Goal: Task Accomplishment & Management: Use online tool/utility

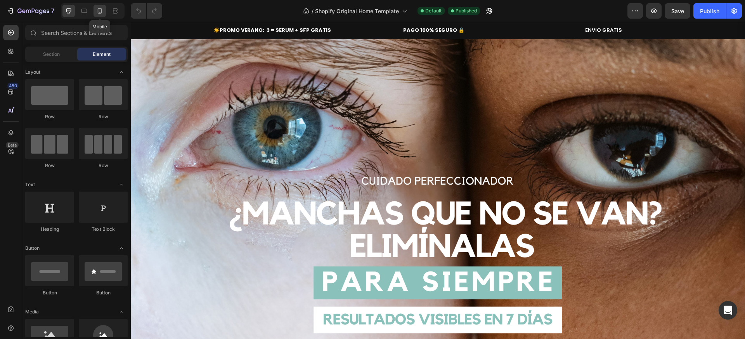
click at [97, 12] on icon at bounding box center [100, 11] width 8 height 8
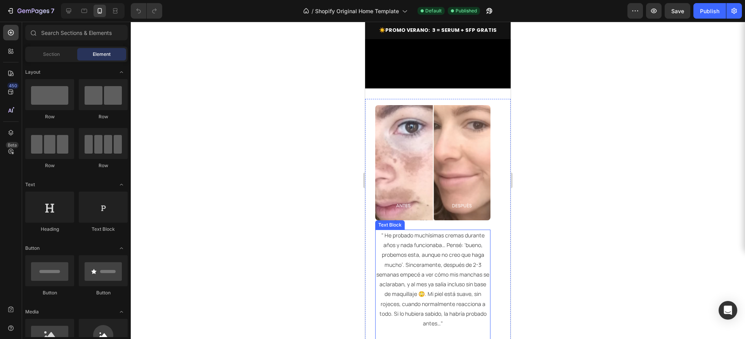
scroll to position [606, 0]
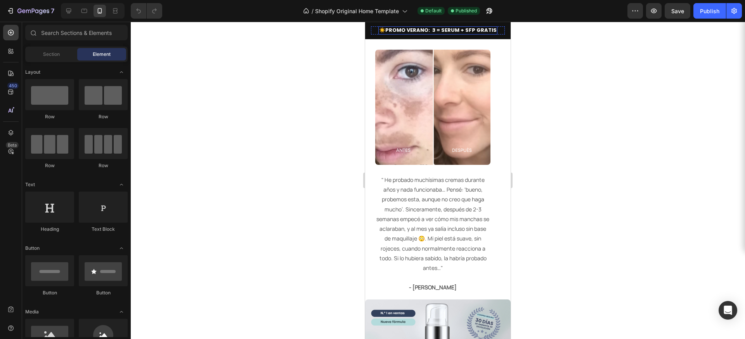
click at [427, 33] on strong "PROMO VERANO: 3 = SERUM + SFP GRATIS" at bounding box center [440, 29] width 111 height 7
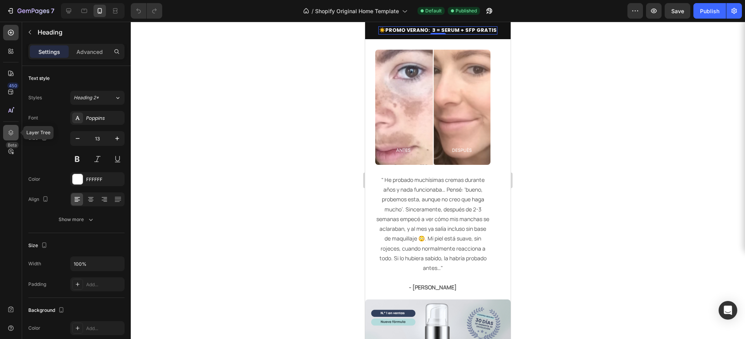
click at [14, 134] on icon at bounding box center [11, 133] width 8 height 8
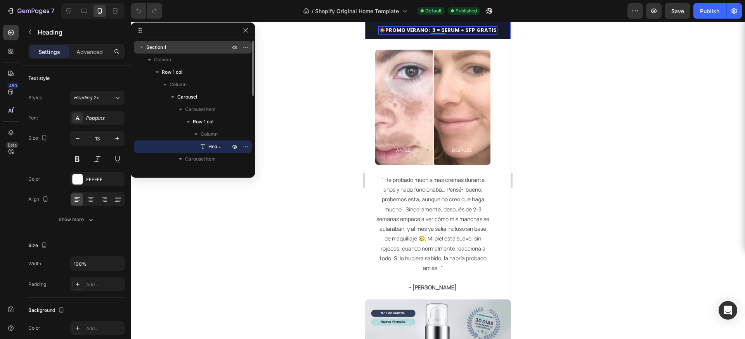
click at [149, 43] on div "Section 1" at bounding box center [193, 47] width 112 height 12
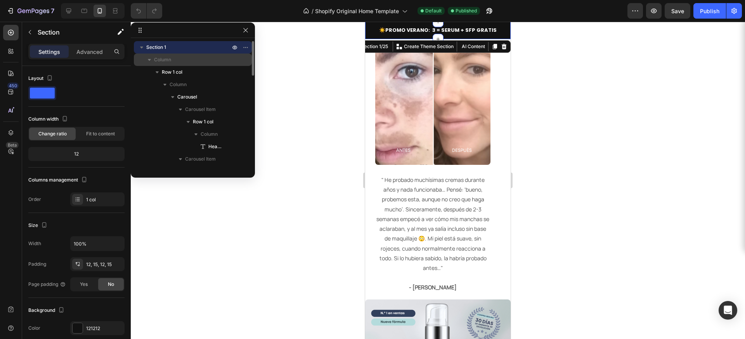
click at [161, 61] on span "Column" at bounding box center [162, 60] width 17 height 8
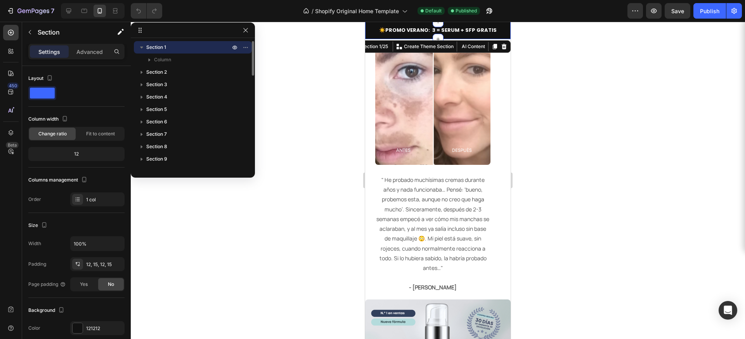
click at [147, 48] on span "Section 1" at bounding box center [156, 47] width 20 height 8
click at [144, 47] on icon "button" at bounding box center [142, 47] width 8 height 8
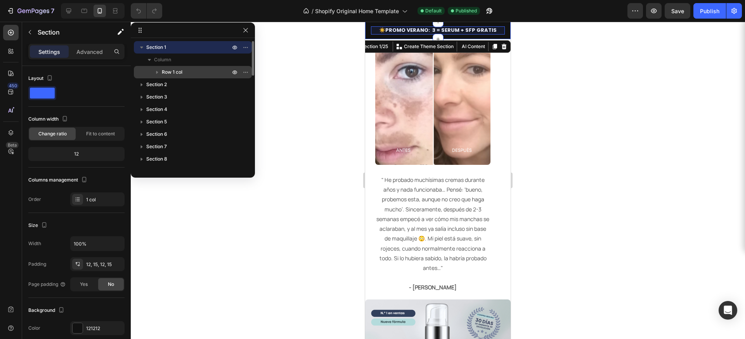
click at [175, 73] on span "Row 1 col" at bounding box center [172, 72] width 21 height 8
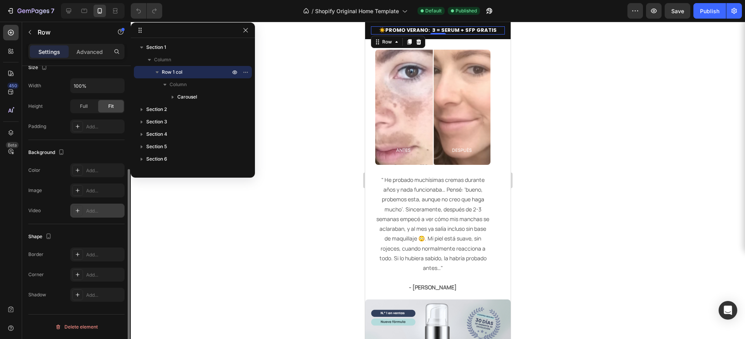
scroll to position [0, 0]
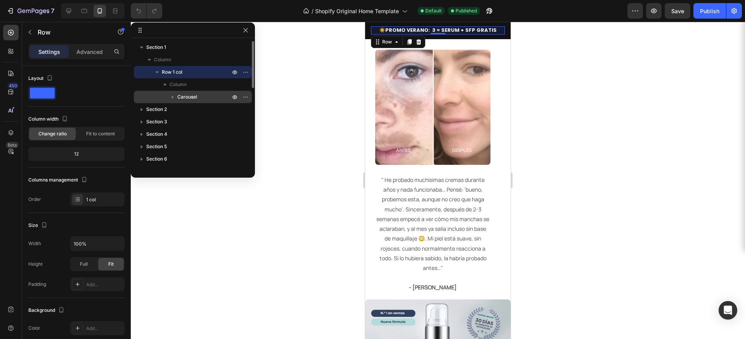
click at [193, 98] on span "Carousel" at bounding box center [187, 97] width 20 height 8
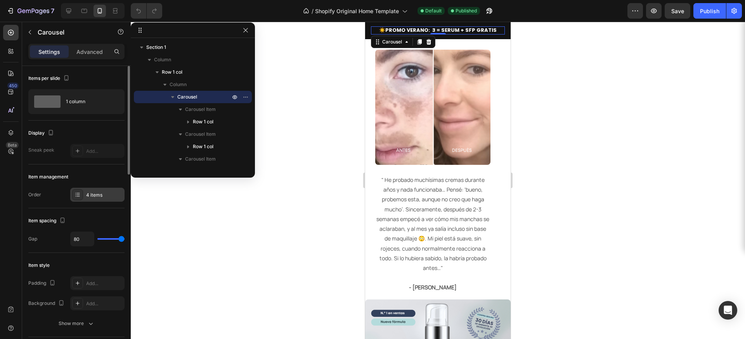
click at [81, 194] on div at bounding box center [77, 194] width 11 height 11
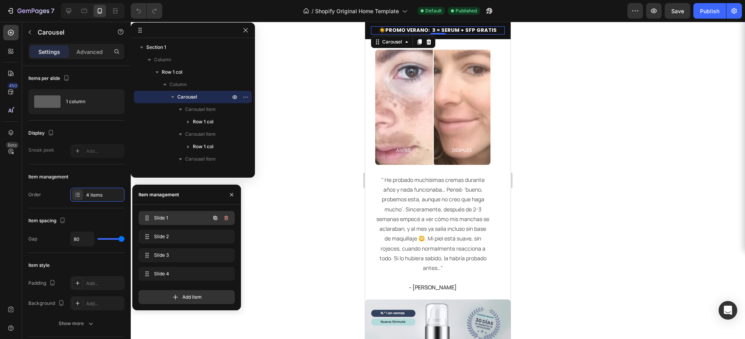
click at [177, 222] on div "Slide 1 Slide 1" at bounding box center [176, 218] width 68 height 11
click at [172, 234] on span "Slide 2" at bounding box center [181, 236] width 57 height 7
click at [461, 31] on icon at bounding box center [463, 30] width 5 height 4
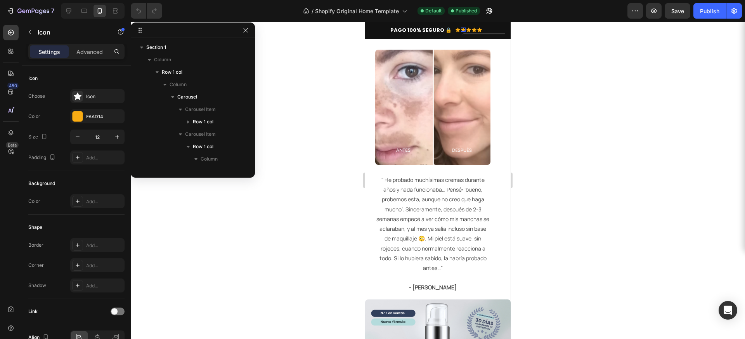
scroll to position [172, 0]
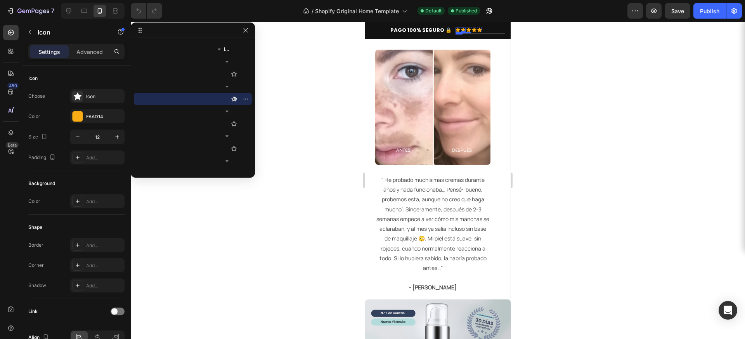
click at [456, 31] on icon at bounding box center [458, 30] width 5 height 4
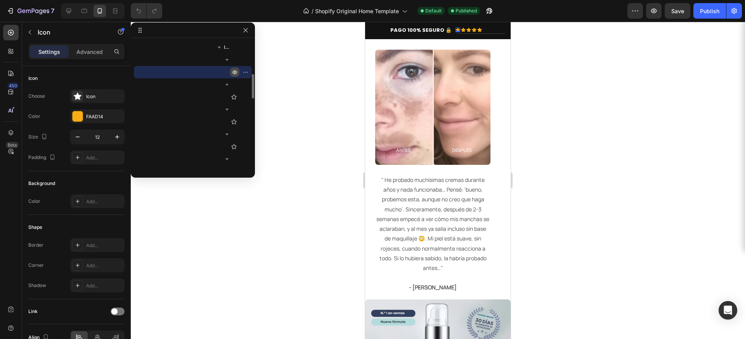
click at [235, 75] on icon "button" at bounding box center [235, 72] width 6 height 6
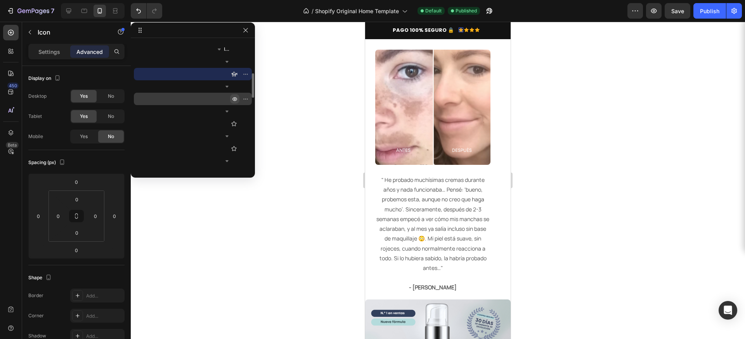
scroll to position [172, 0]
click at [236, 99] on icon "button" at bounding box center [235, 99] width 6 height 6
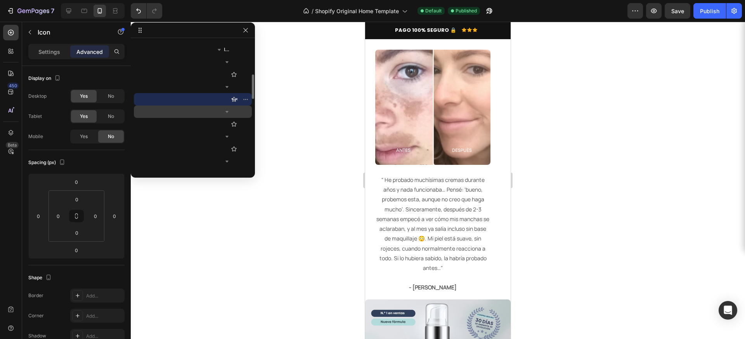
scroll to position [172, 0]
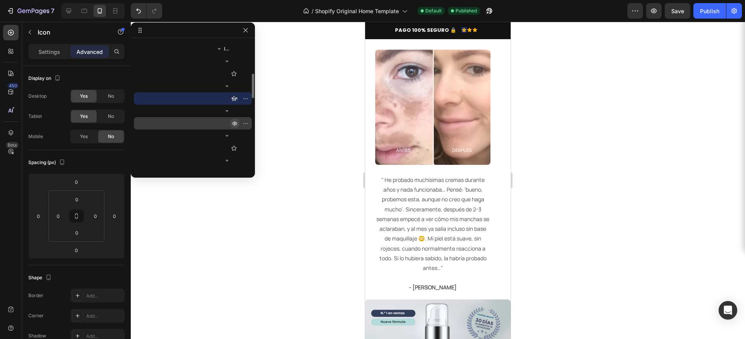
click at [234, 124] on icon "button" at bounding box center [235, 124] width 2 height 2
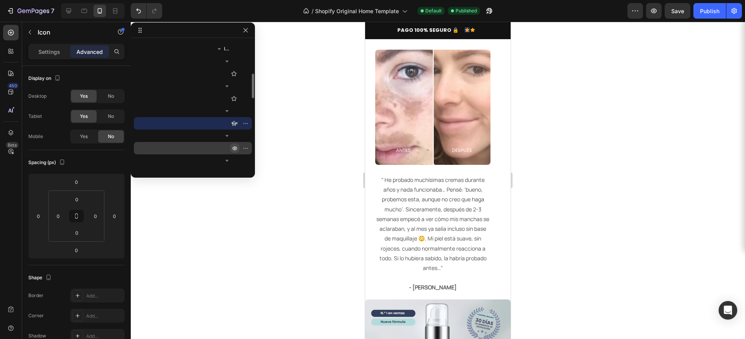
click at [234, 149] on icon "button" at bounding box center [235, 149] width 2 height 2
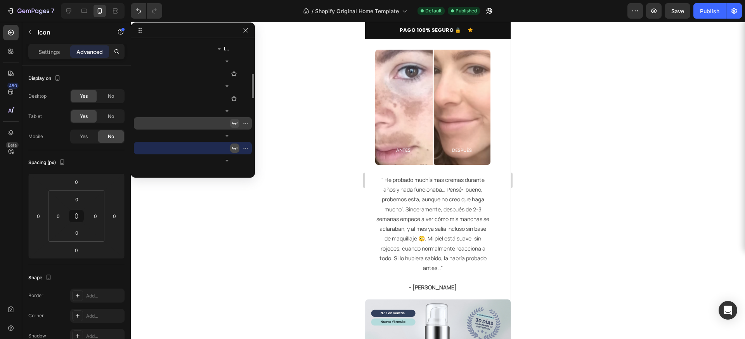
click at [235, 123] on icon "button" at bounding box center [235, 123] width 6 height 6
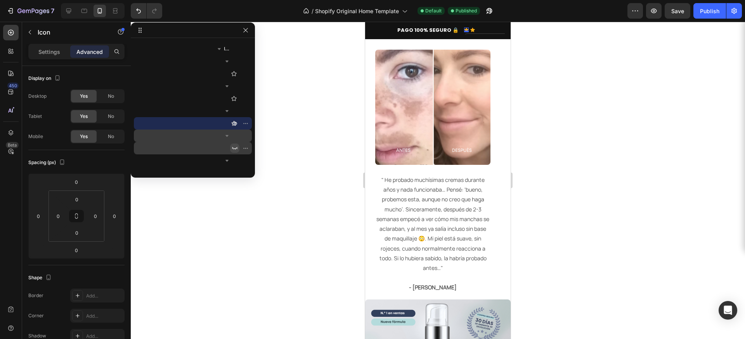
click at [234, 122] on icon "button" at bounding box center [235, 123] width 6 height 6
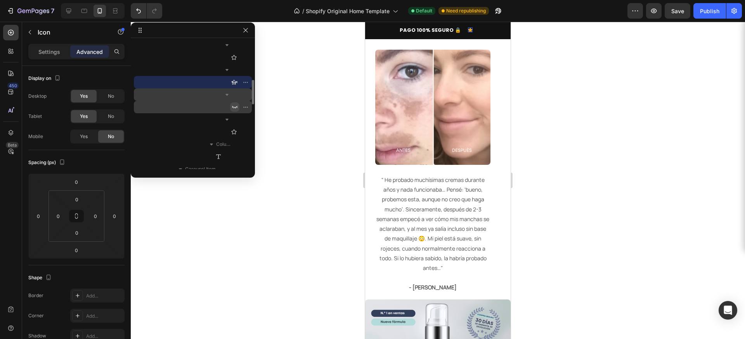
scroll to position [212, 0]
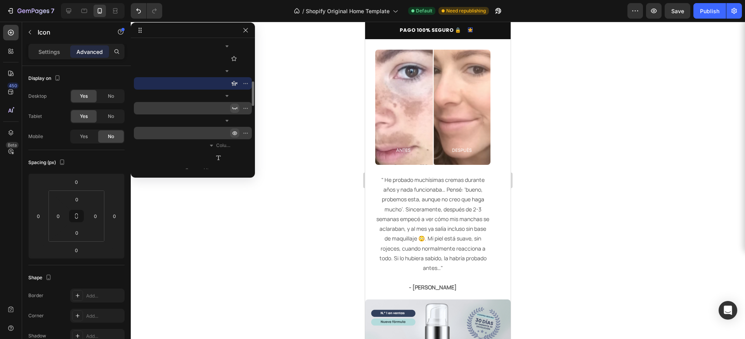
click at [235, 134] on icon "button" at bounding box center [235, 133] width 2 height 2
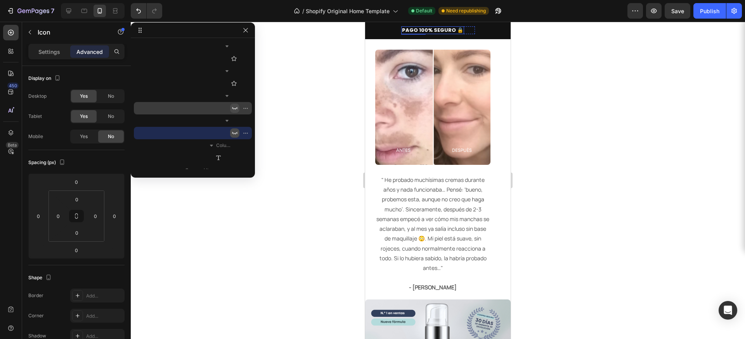
click at [424, 31] on strong "PAGO 100% SEGURO 🔒​" at bounding box center [432, 29] width 61 height 7
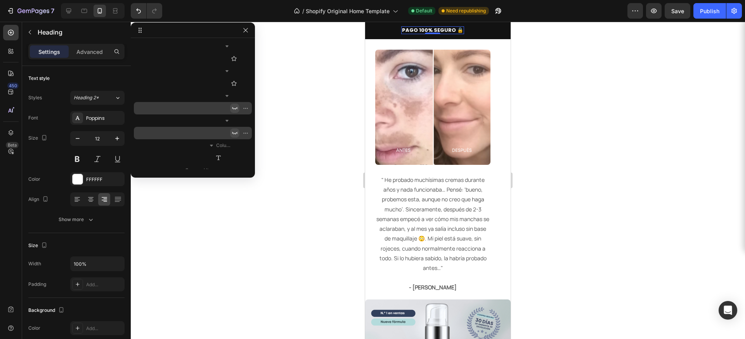
scroll to position [97, 0]
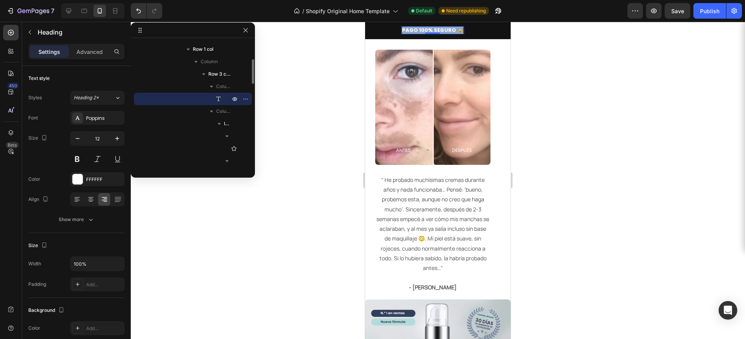
click at [424, 31] on strong "PAGO 100% SEGURO 🔒​" at bounding box center [432, 29] width 61 height 7
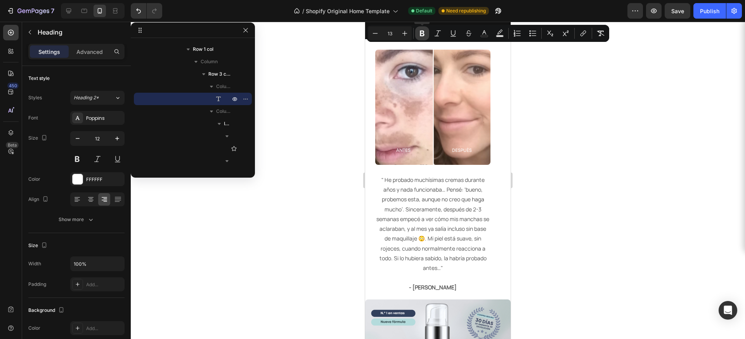
click at [424, 32] on icon "Editor contextual toolbar" at bounding box center [422, 34] width 5 height 6
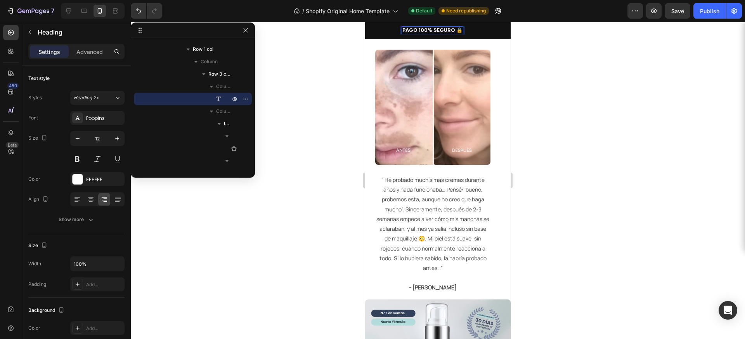
click at [609, 127] on div at bounding box center [438, 181] width 615 height 318
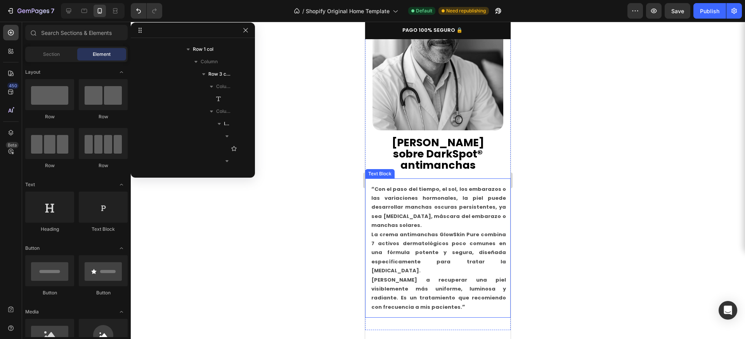
scroll to position [1832, 0]
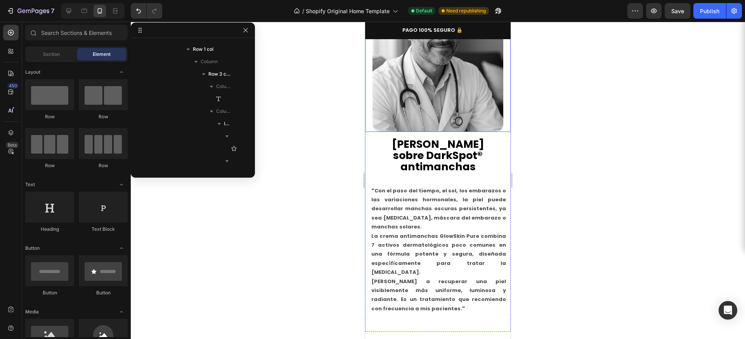
click at [369, 121] on div at bounding box center [438, 66] width 146 height 131
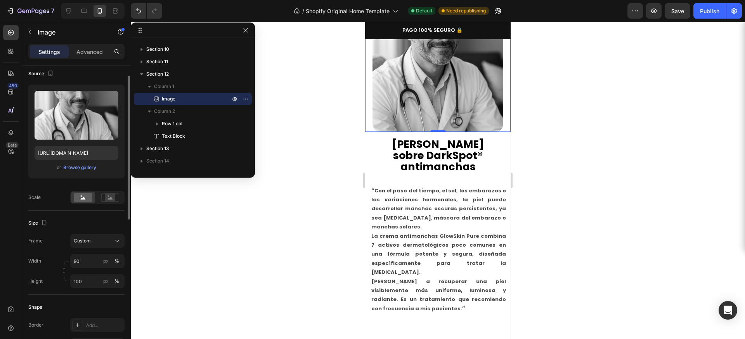
scroll to position [0, 0]
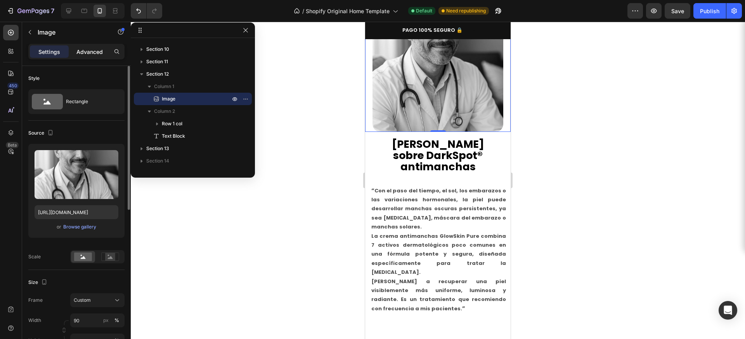
click at [88, 53] on p "Advanced" at bounding box center [89, 52] width 26 height 8
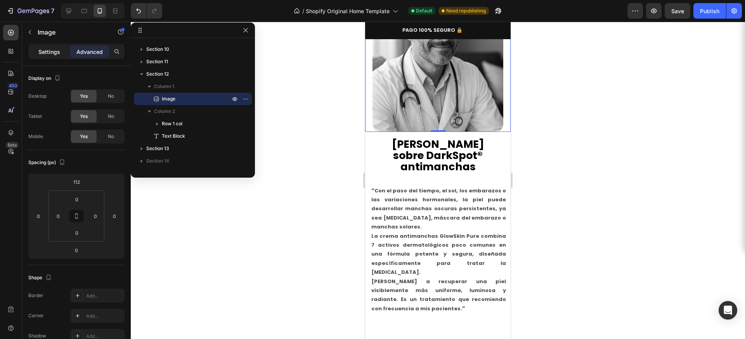
click at [48, 54] on p "Settings" at bounding box center [49, 52] width 22 height 8
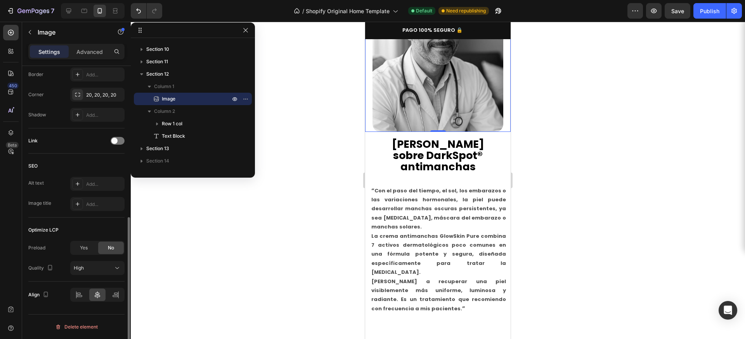
scroll to position [310, 0]
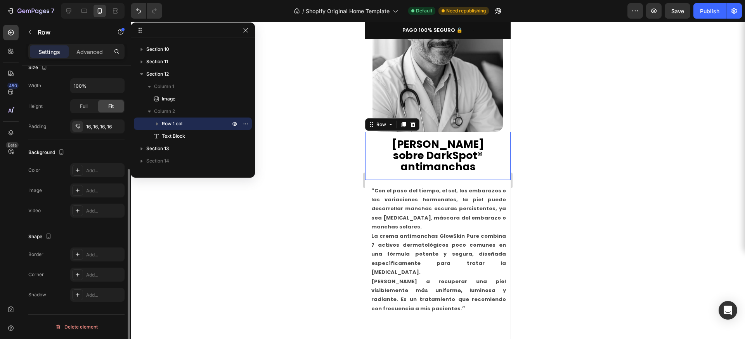
click at [368, 156] on div "[PERSON_NAME] sobre DarkSpot® antimanchas Heading Row 0" at bounding box center [438, 156] width 146 height 48
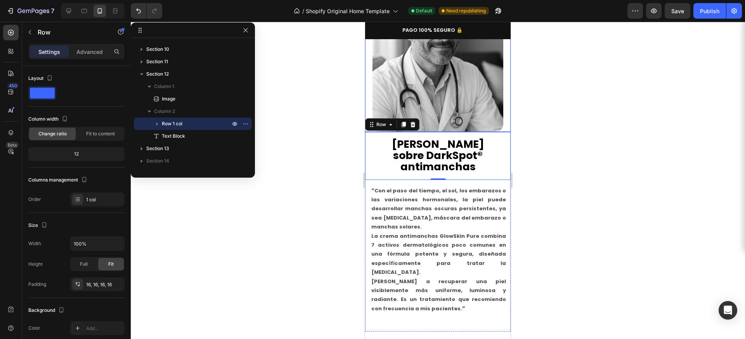
scroll to position [1716, 0]
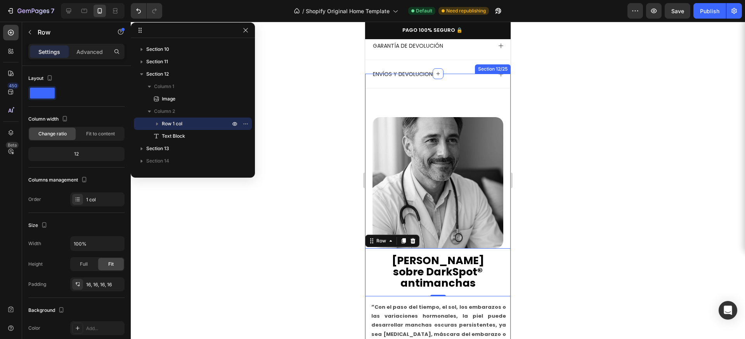
click at [418, 98] on div "Image" at bounding box center [438, 161] width 146 height 175
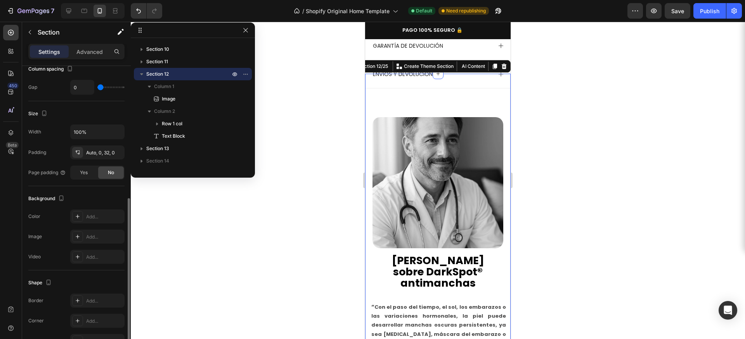
scroll to position [148, 0]
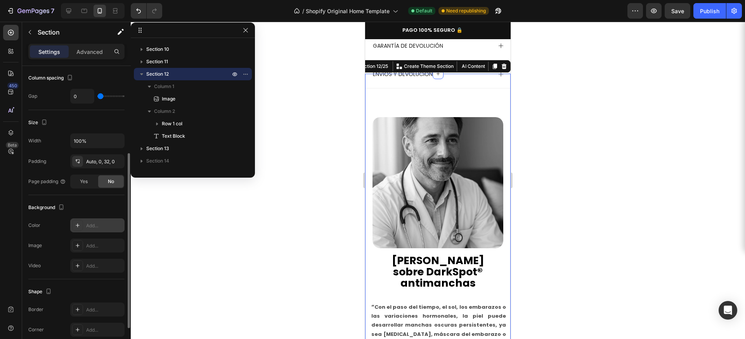
click at [94, 227] on div "Add..." at bounding box center [104, 225] width 36 height 7
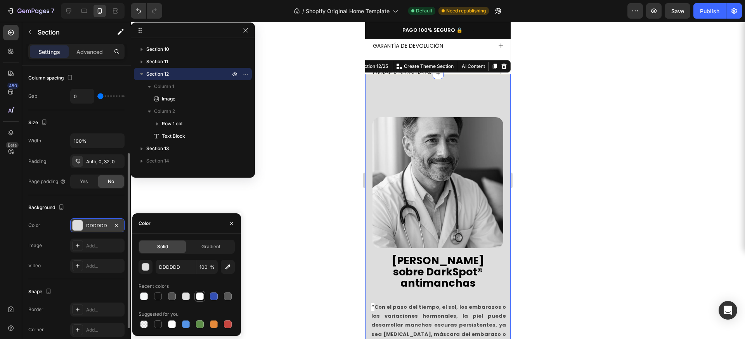
click at [199, 296] on div at bounding box center [200, 297] width 8 height 8
type input "FFFFFF"
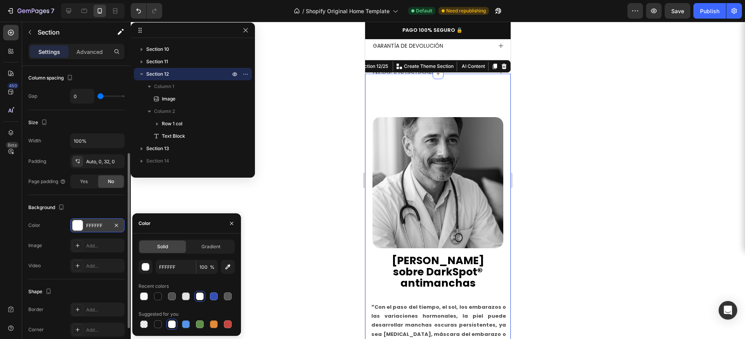
click at [574, 218] on div at bounding box center [438, 181] width 615 height 318
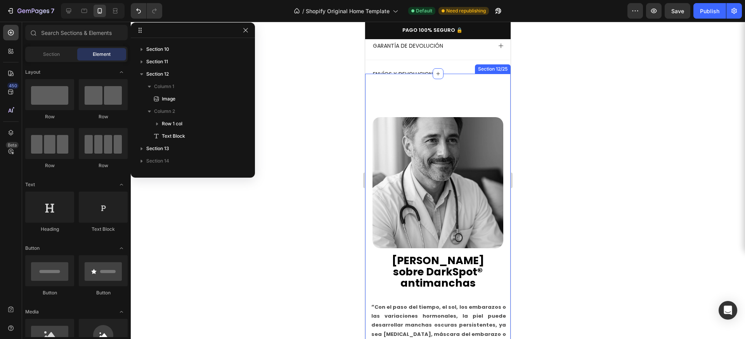
click at [425, 99] on div "Image" at bounding box center [438, 161] width 146 height 175
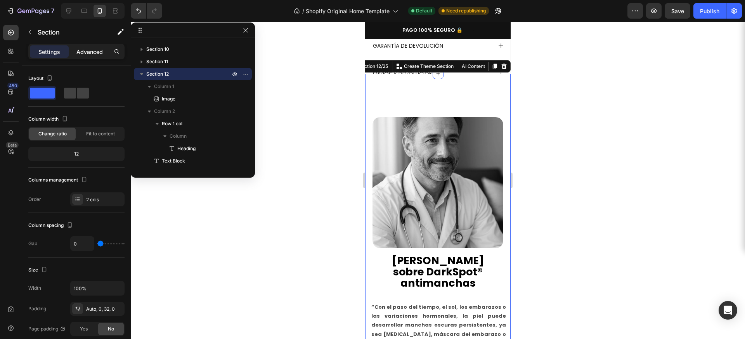
click at [80, 56] on div "Advanced" at bounding box center [89, 51] width 39 height 12
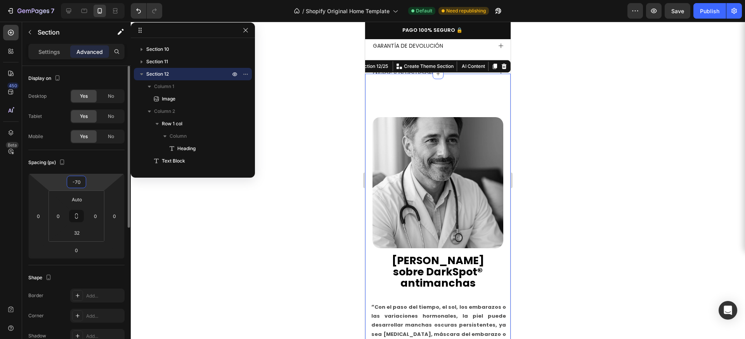
click at [82, 182] on input "-70" at bounding box center [77, 182] width 16 height 12
click at [81, 182] on input "-70" at bounding box center [77, 182] width 16 height 12
type input "-7"
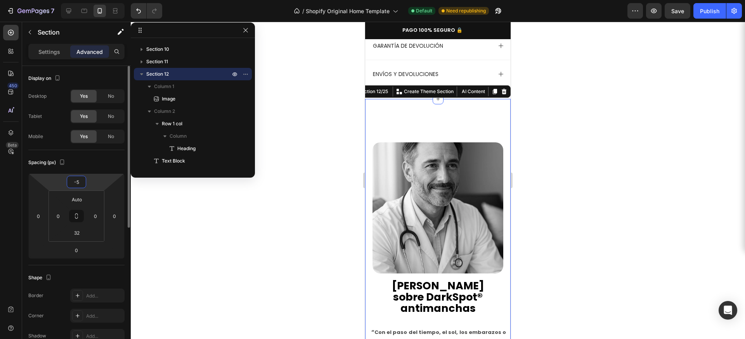
type input "-50"
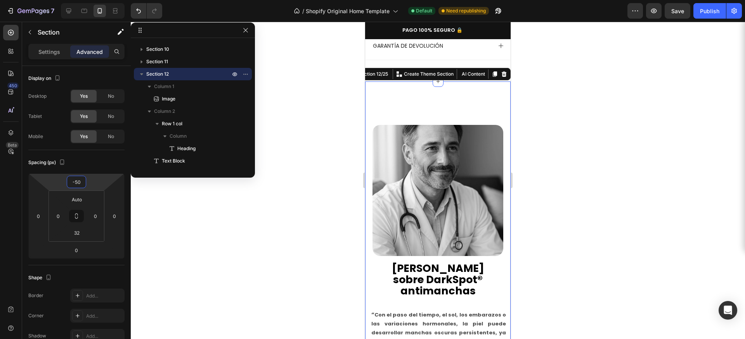
click at [539, 138] on div at bounding box center [438, 181] width 615 height 318
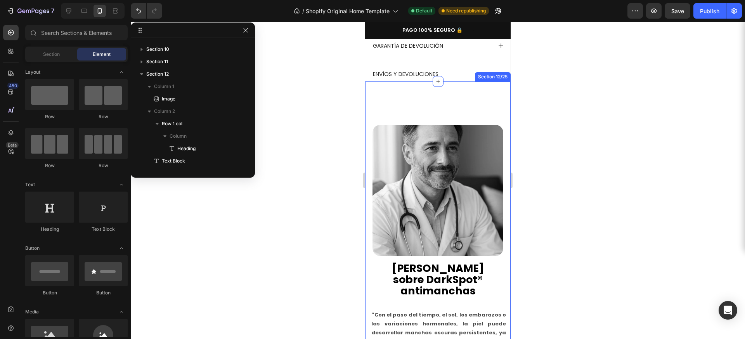
click at [403, 110] on div "Image" at bounding box center [438, 169] width 146 height 175
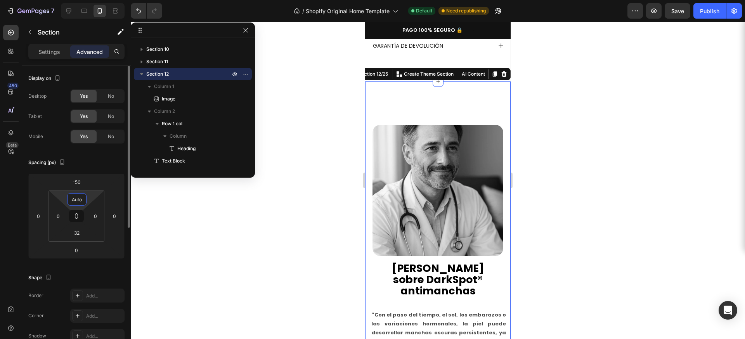
click at [75, 200] on input "Auto" at bounding box center [77, 200] width 16 height 12
type input "-"
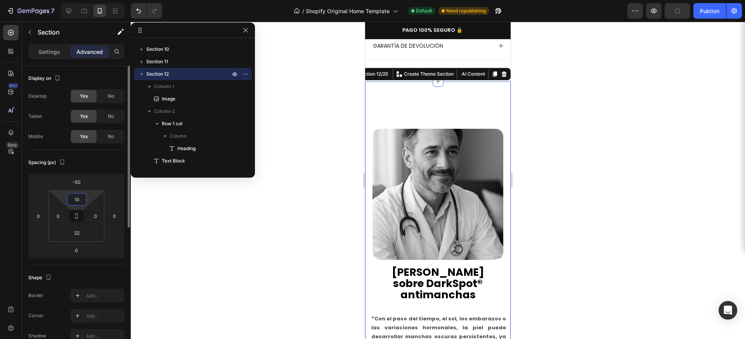
type input "1"
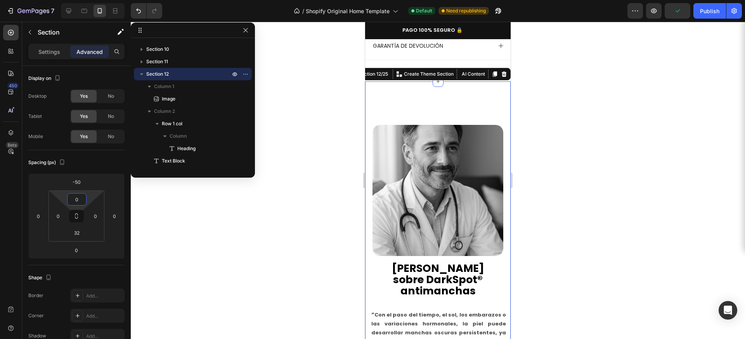
click at [583, 170] on div at bounding box center [438, 181] width 615 height 318
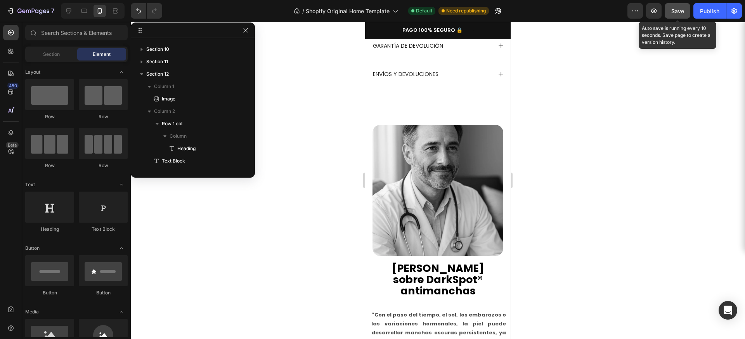
click at [680, 14] on span "Save" at bounding box center [678, 11] width 13 height 7
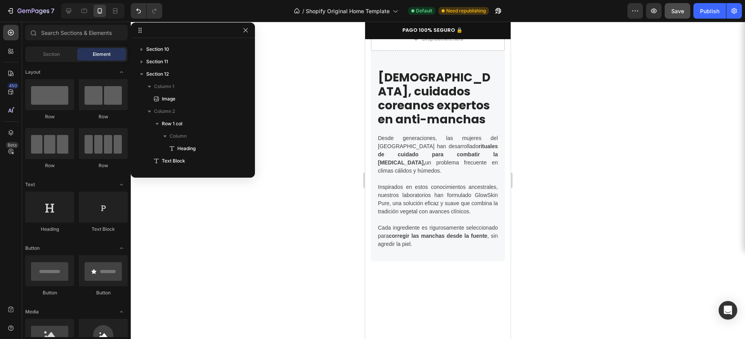
scroll to position [3248, 0]
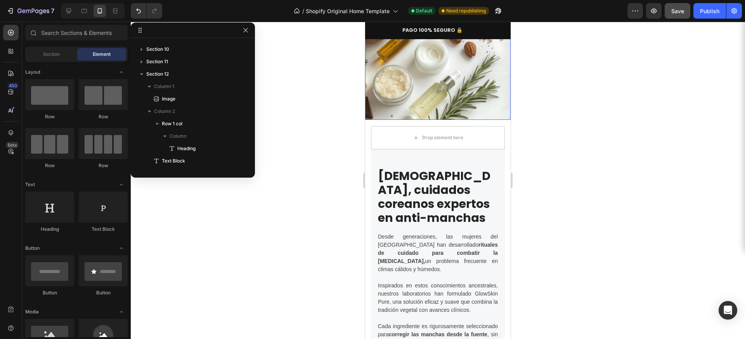
click at [433, 120] on img at bounding box center [438, 71] width 146 height 97
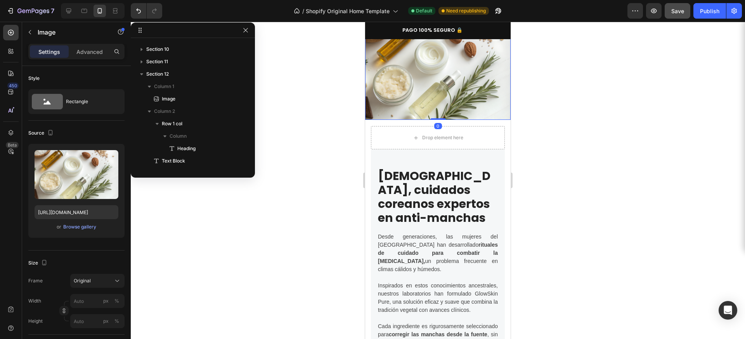
scroll to position [669, 0]
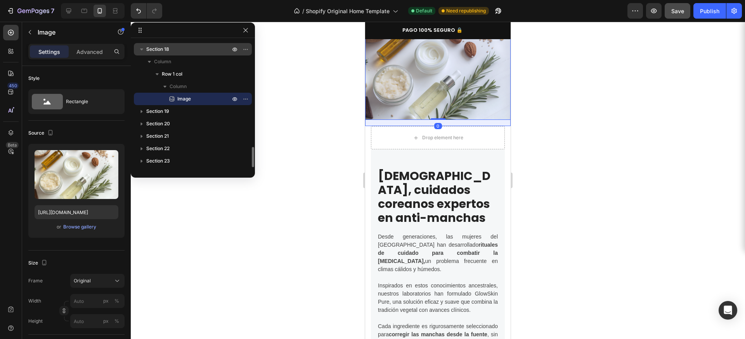
click at [166, 50] on span "Section 18" at bounding box center [157, 49] width 23 height 8
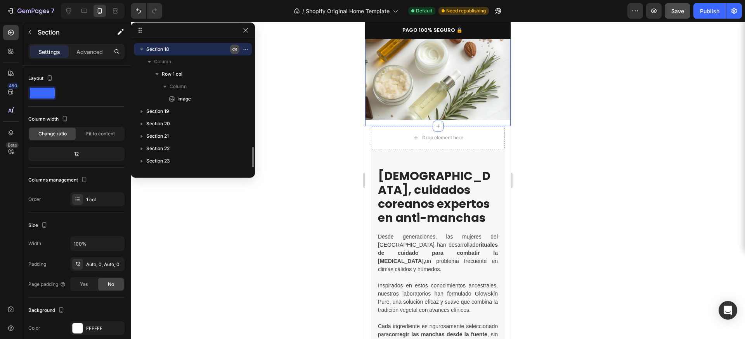
click at [235, 50] on icon "button" at bounding box center [235, 50] width 2 height 2
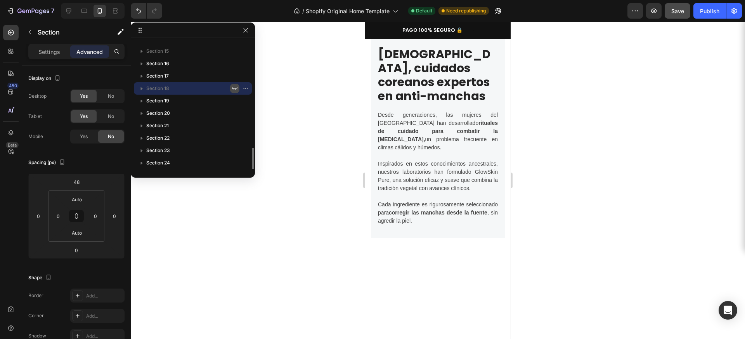
scroll to position [630, 0]
click at [387, 28] on div "Drop element here" at bounding box center [438, 15] width 134 height 23
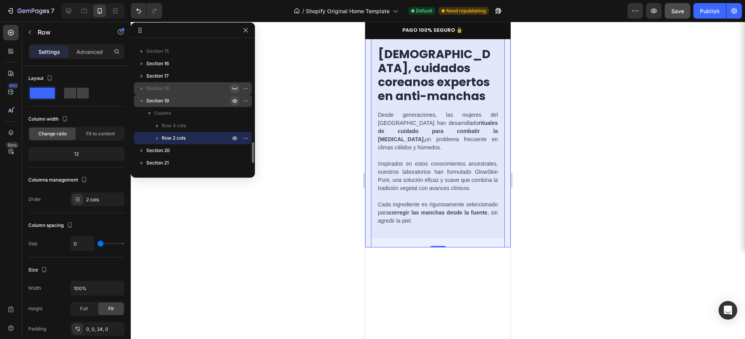
click at [234, 101] on icon "button" at bounding box center [235, 101] width 6 height 6
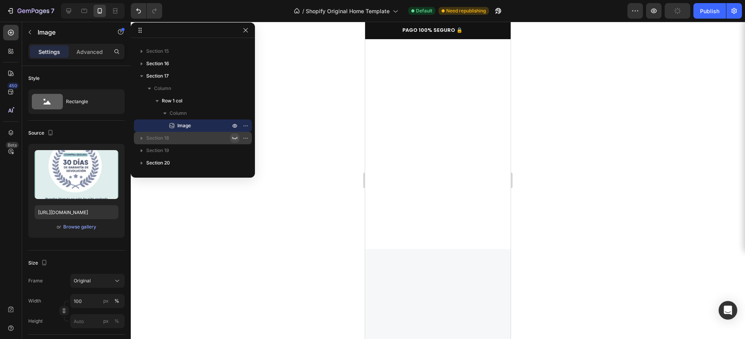
click at [540, 161] on div at bounding box center [438, 181] width 615 height 318
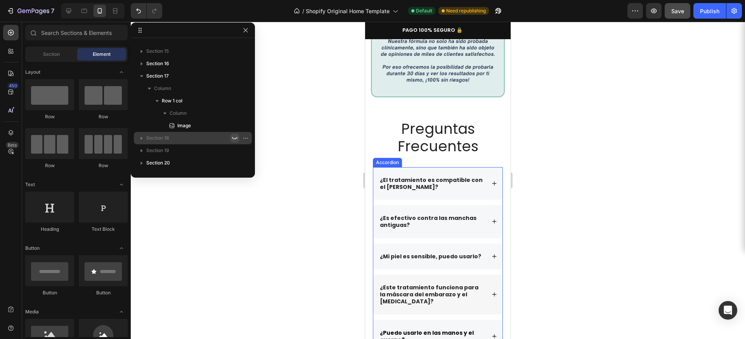
scroll to position [3260, 0]
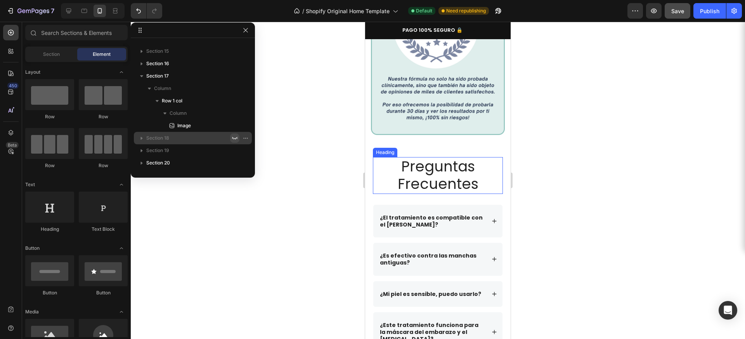
click at [439, 173] on span "Preguntas Frecuentes" at bounding box center [438, 175] width 81 height 38
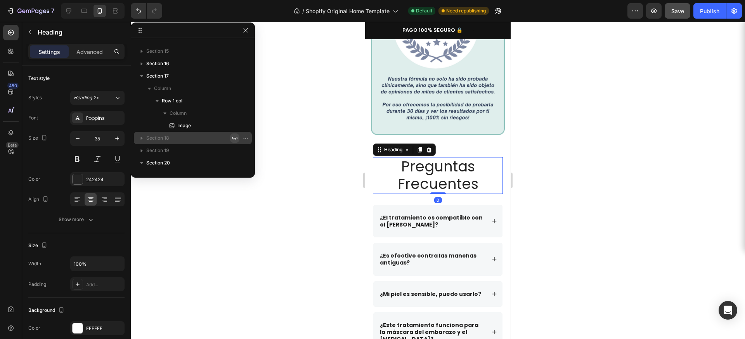
scroll to position [741, 0]
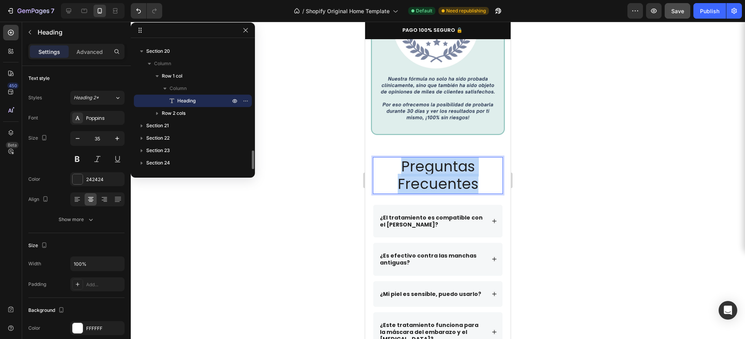
click at [439, 173] on span "Preguntas Frecuentes" at bounding box center [438, 175] width 81 height 38
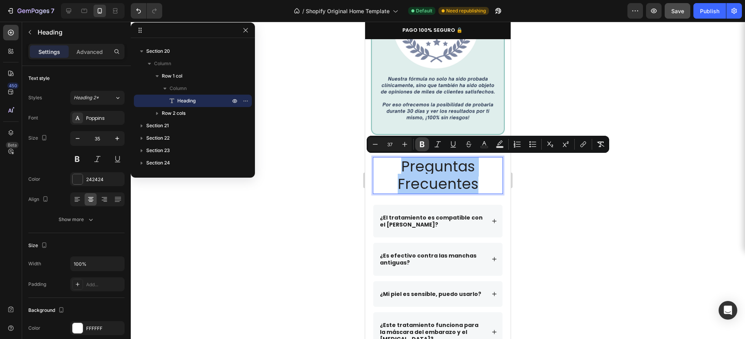
click at [420, 145] on icon "Editor contextual toolbar" at bounding box center [422, 145] width 5 height 6
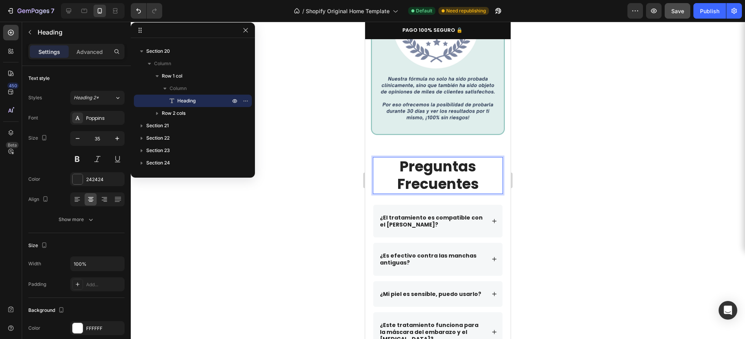
click at [574, 217] on div at bounding box center [438, 181] width 615 height 318
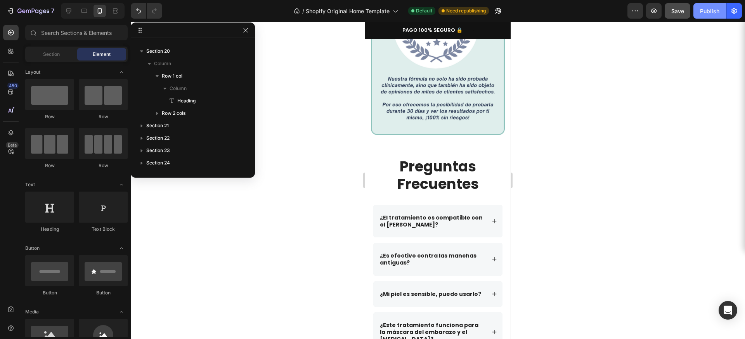
click at [708, 13] on div "Publish" at bounding box center [709, 11] width 19 height 8
click at [246, 31] on icon "button" at bounding box center [246, 30] width 6 height 6
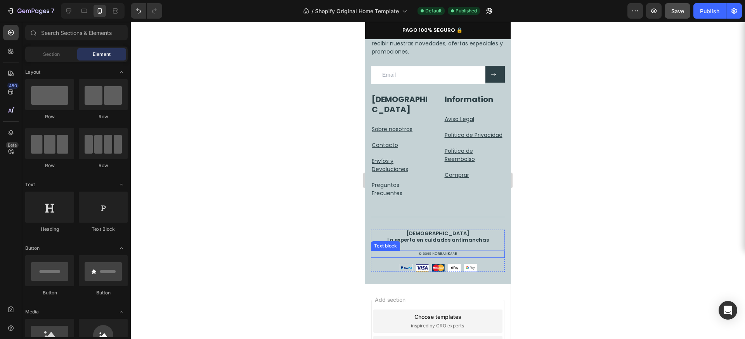
scroll to position [4526, 0]
